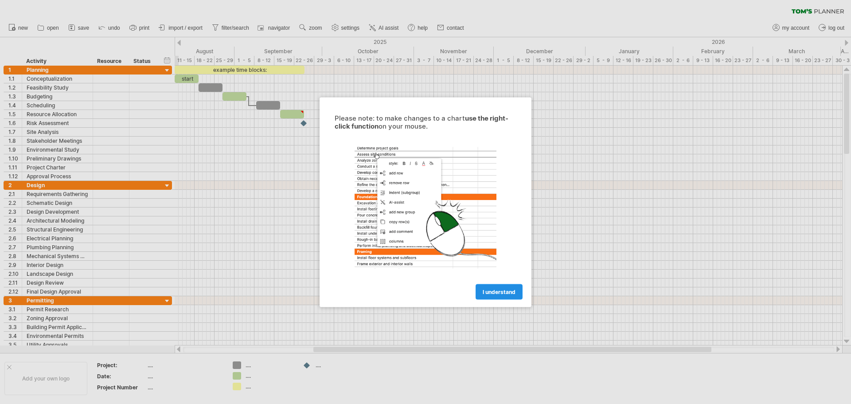
click at [500, 287] on link "I understand" at bounding box center [499, 292] width 47 height 16
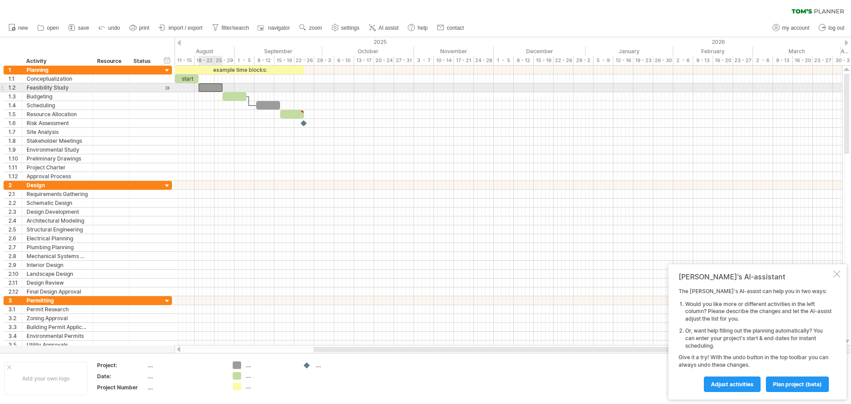
click at [208, 88] on div at bounding box center [211, 87] width 24 height 8
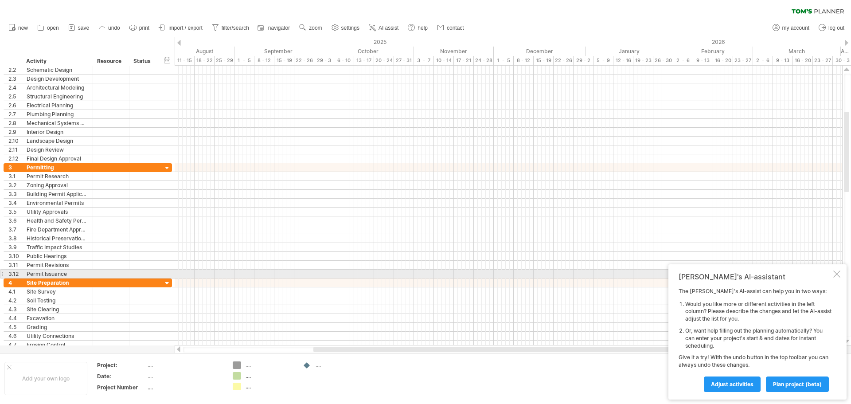
click at [836, 274] on div at bounding box center [836, 273] width 7 height 7
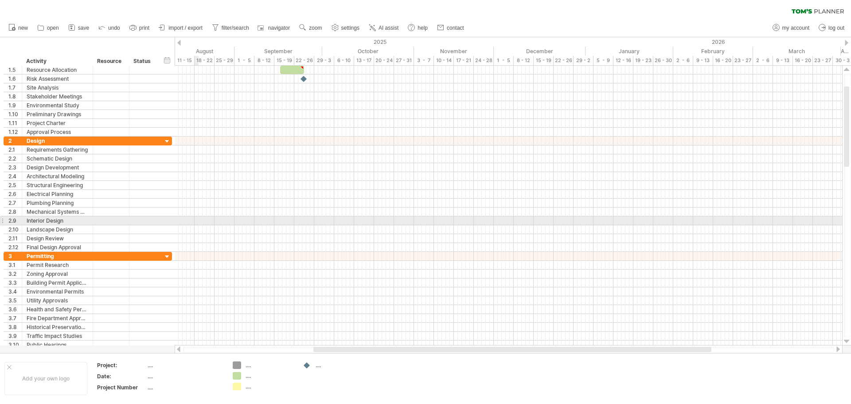
click at [198, 218] on div at bounding box center [509, 220] width 668 height 9
click at [237, 218] on div at bounding box center [509, 220] width 668 height 9
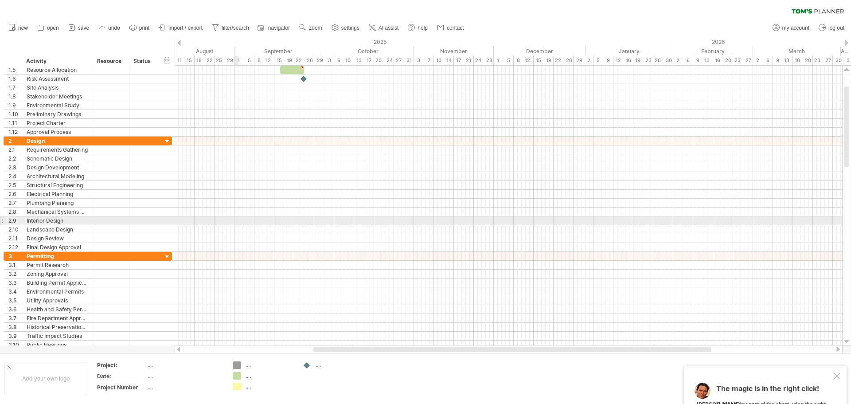
click at [237, 218] on div at bounding box center [509, 220] width 668 height 9
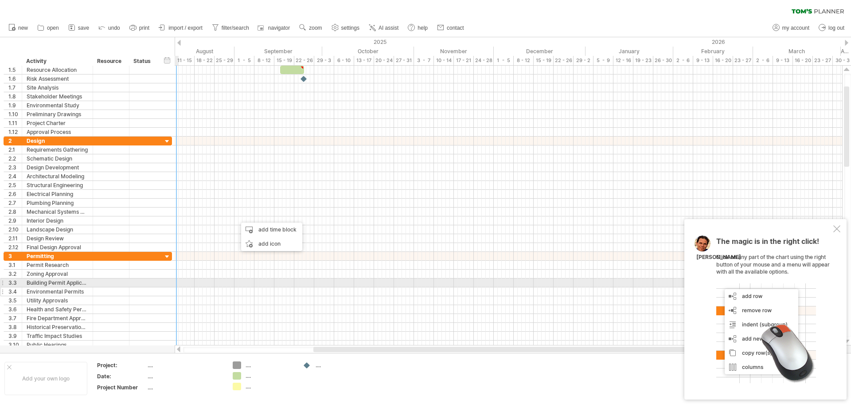
click at [63, 287] on div "Environmental Permits" at bounding box center [58, 291] width 62 height 8
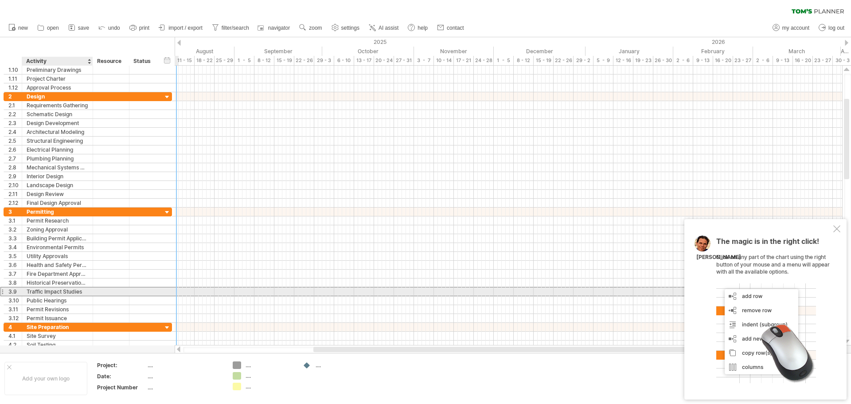
click at [66, 292] on div "Traffic Impact Studies" at bounding box center [58, 291] width 62 height 8
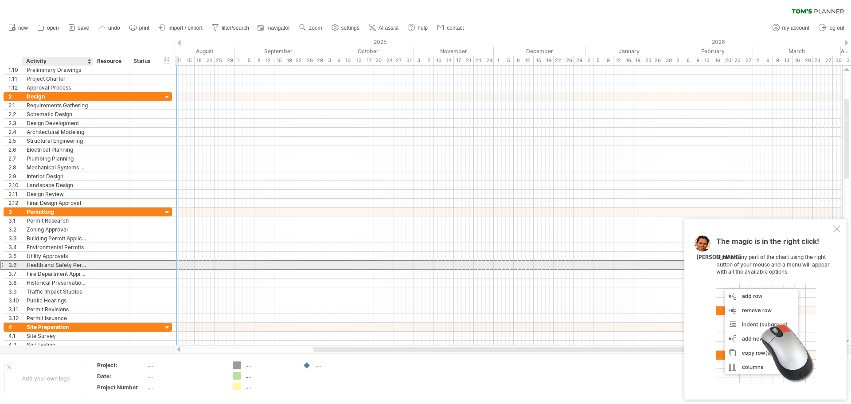
click at [66, 269] on div "Health and Safety Permits" at bounding box center [58, 265] width 62 height 8
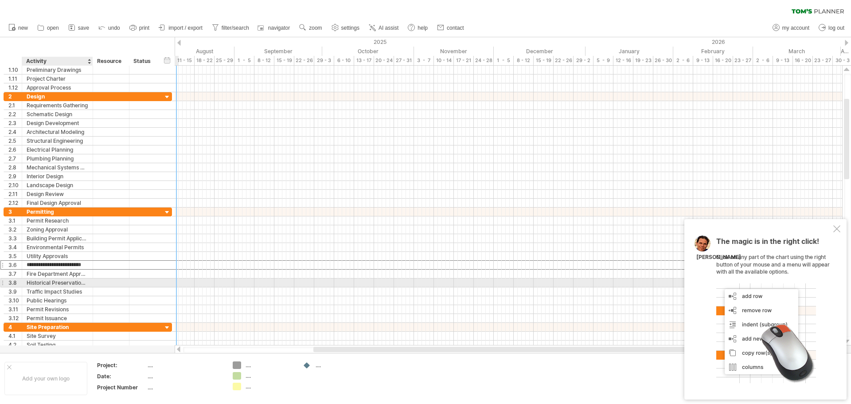
click at [69, 281] on div "Historical Preservation Approval" at bounding box center [58, 282] width 62 height 8
click at [74, 270] on div "Fire Department Approval" at bounding box center [58, 274] width 62 height 8
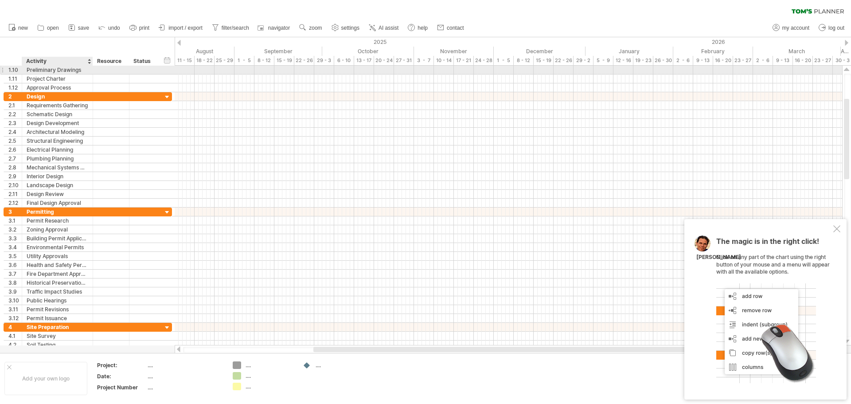
click at [92, 66] on div at bounding box center [92, 70] width 4 height 9
drag, startPoint x: 92, startPoint y: 66, endPoint x: 124, endPoint y: 71, distance: 32.4
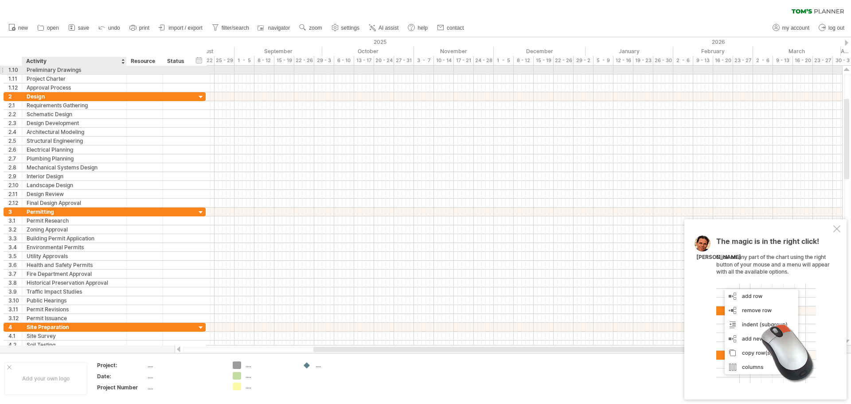
click at [124, 71] on div at bounding box center [125, 70] width 4 height 9
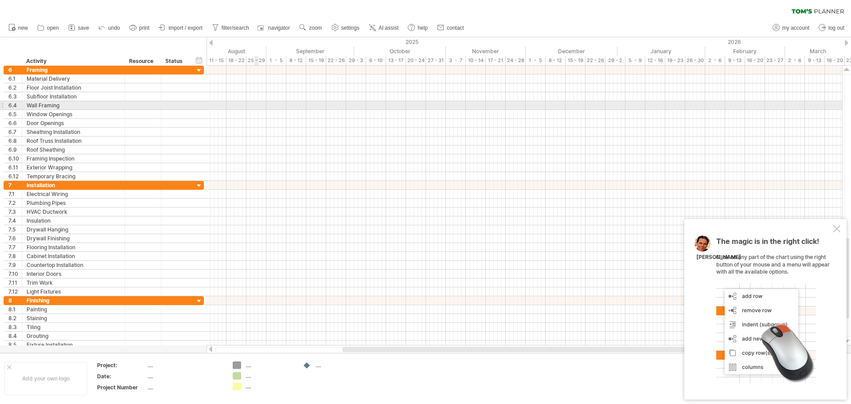
click at [254, 109] on div at bounding box center [525, 105] width 636 height 9
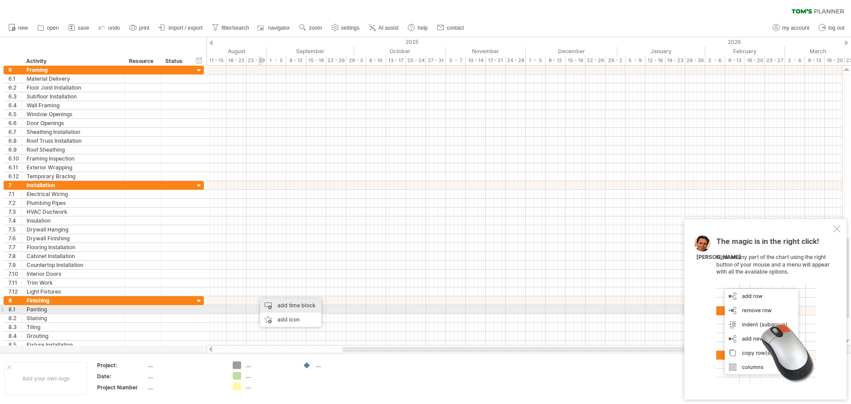
click at [291, 306] on div "add time block" at bounding box center [290, 305] width 61 height 14
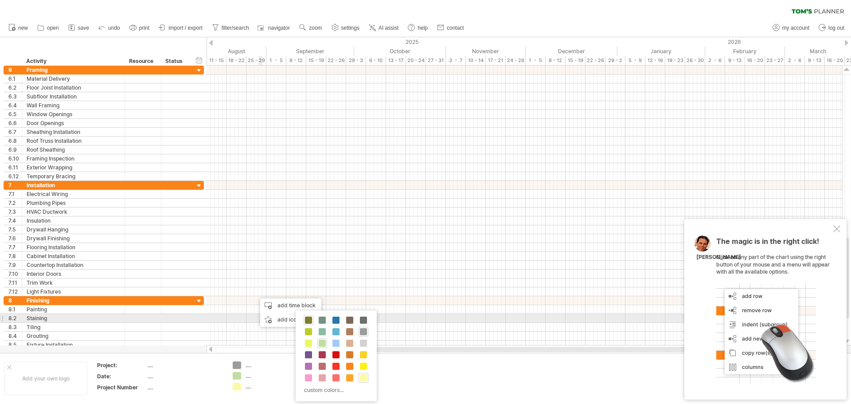
click at [309, 321] on span at bounding box center [308, 320] width 7 height 7
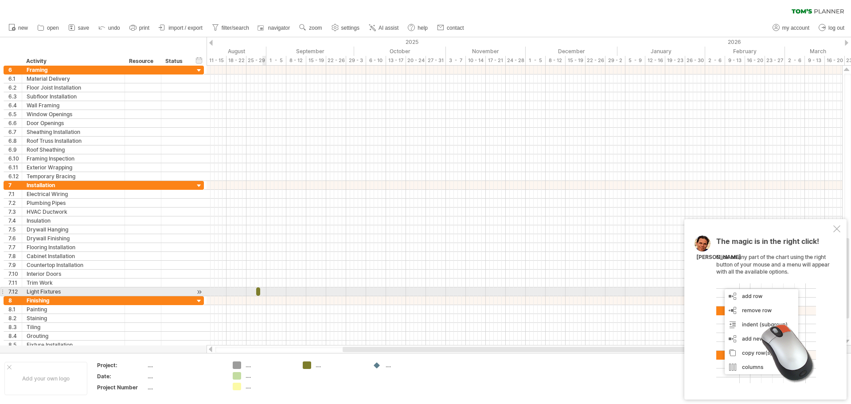
click at [264, 293] on div at bounding box center [525, 291] width 636 height 9
click at [262, 293] on div at bounding box center [525, 291] width 636 height 9
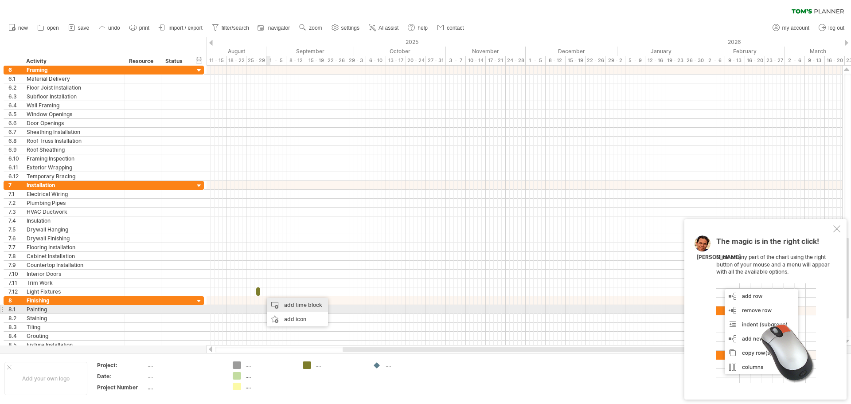
click at [279, 308] on div "add time block" at bounding box center [297, 305] width 61 height 14
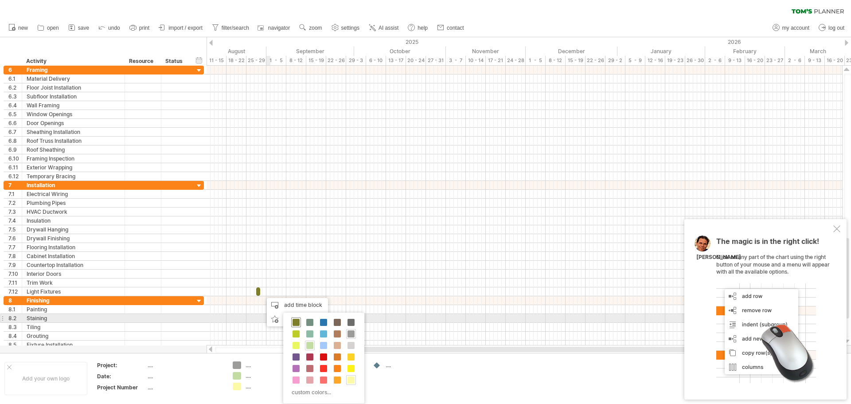
click at [296, 322] on span at bounding box center [296, 322] width 7 height 7
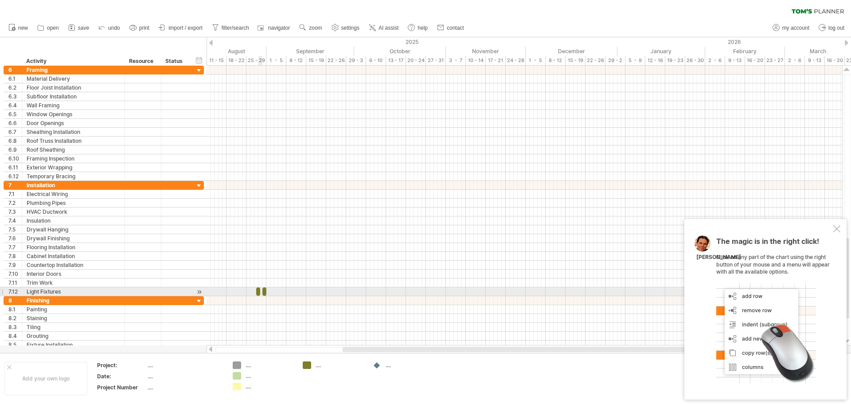
click at [260, 293] on span at bounding box center [260, 291] width 4 height 8
drag, startPoint x: 260, startPoint y: 293, endPoint x: 247, endPoint y: 294, distance: 12.9
click at [247, 294] on div "example time blocks: start [DATE] - 0.5 days [DATE]" at bounding box center [525, 206] width 636 height 280
drag, startPoint x: 258, startPoint y: 294, endPoint x: 266, endPoint y: 296, distance: 8.3
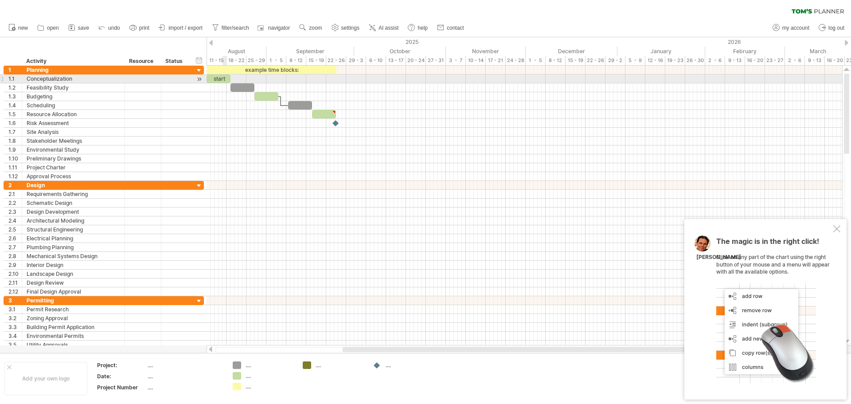
click at [226, 78] on div "start" at bounding box center [219, 78] width 24 height 8
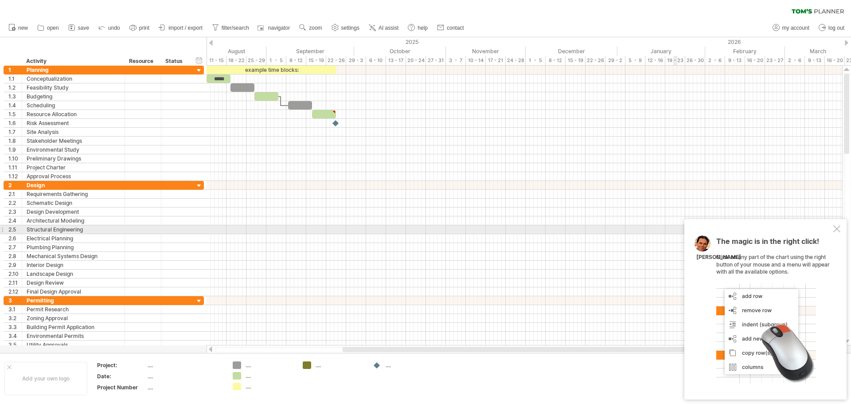
click at [835, 229] on div at bounding box center [836, 228] width 7 height 7
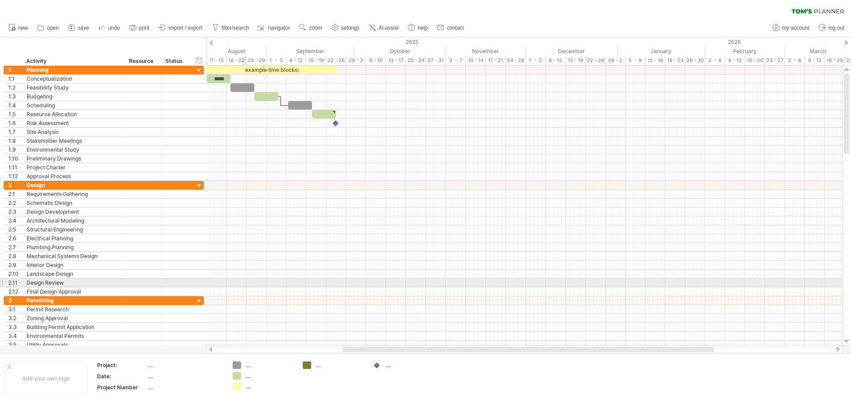
drag, startPoint x: 14, startPoint y: 41, endPoint x: 246, endPoint y: 296, distance: 345.2
click at [246, 296] on div "Trying to reach [DOMAIN_NAME] Connected again... 0% clear filter new 1" at bounding box center [425, 202] width 851 height 404
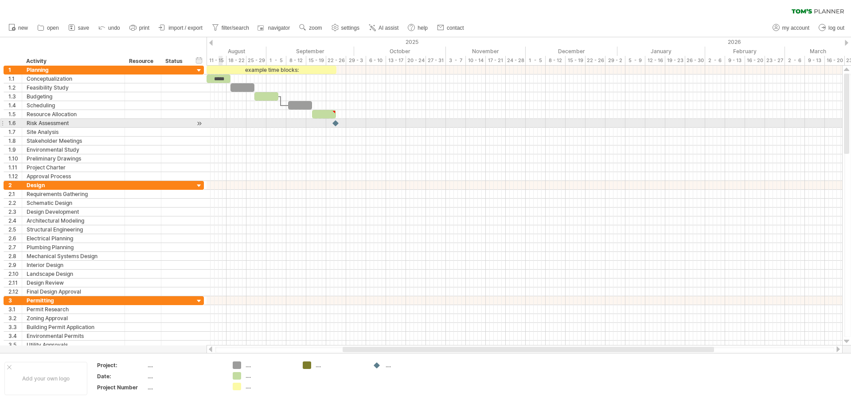
click at [222, 118] on div at bounding box center [525, 114] width 636 height 9
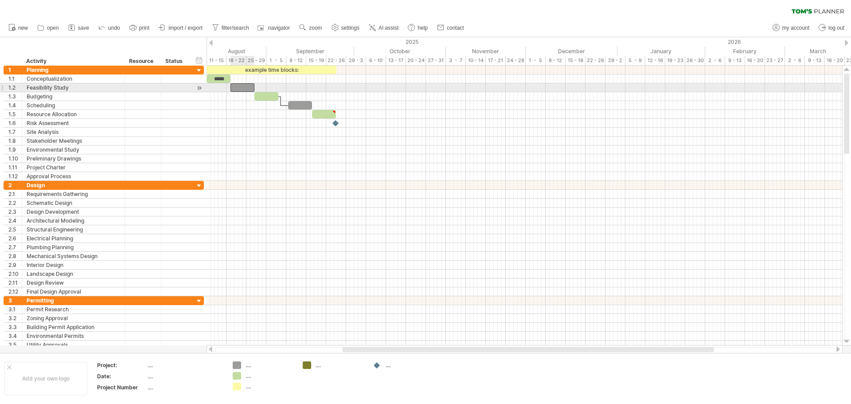
click at [243, 88] on div at bounding box center [243, 87] width 24 height 8
